Goal: Task Accomplishment & Management: Complete application form

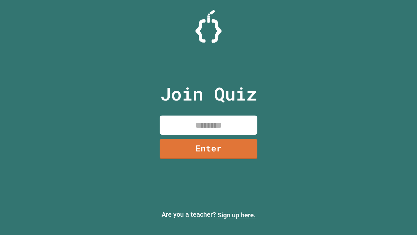
click at [237, 215] on link "Sign up here." at bounding box center [237, 215] width 38 height 8
